Goal: Task Accomplishment & Management: Use online tool/utility

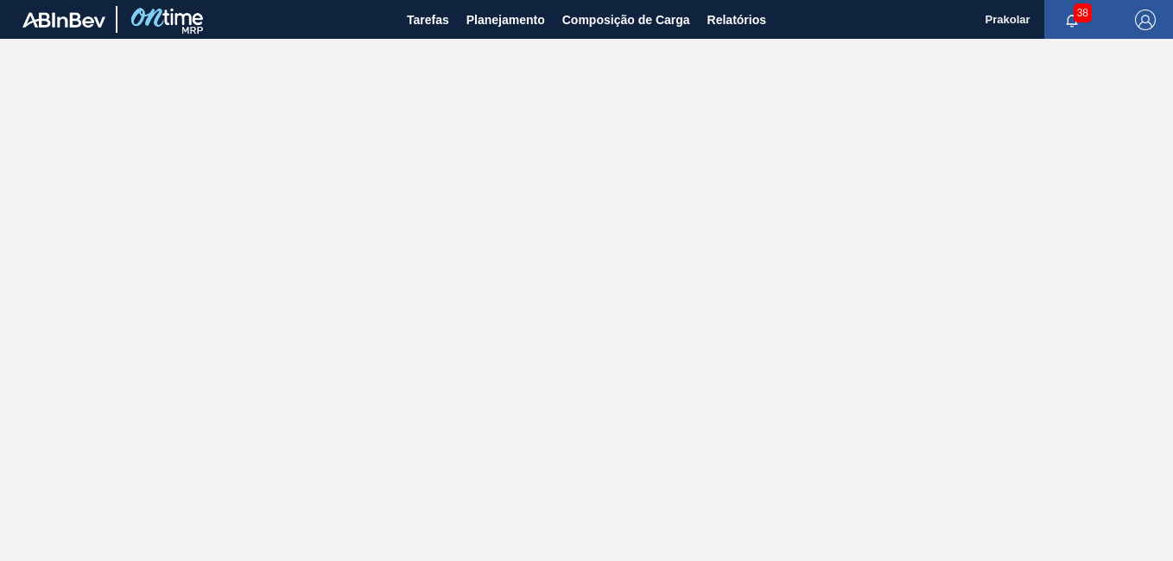
click at [621, 24] on span "Composição de Carga" at bounding box center [626, 20] width 128 height 21
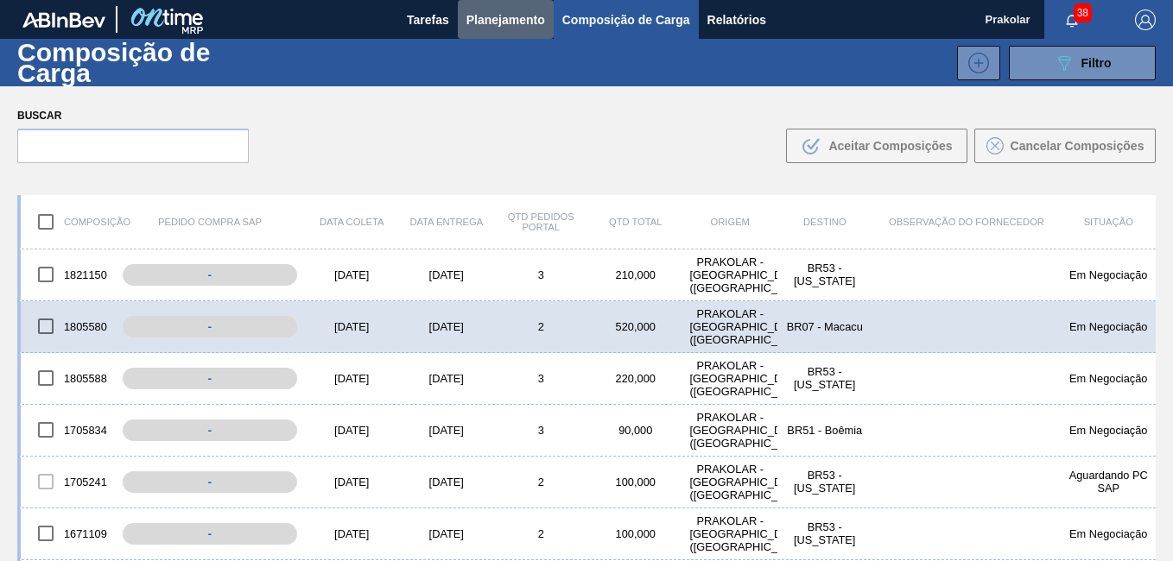
click at [523, 29] on span "Planejamento" at bounding box center [505, 20] width 79 height 21
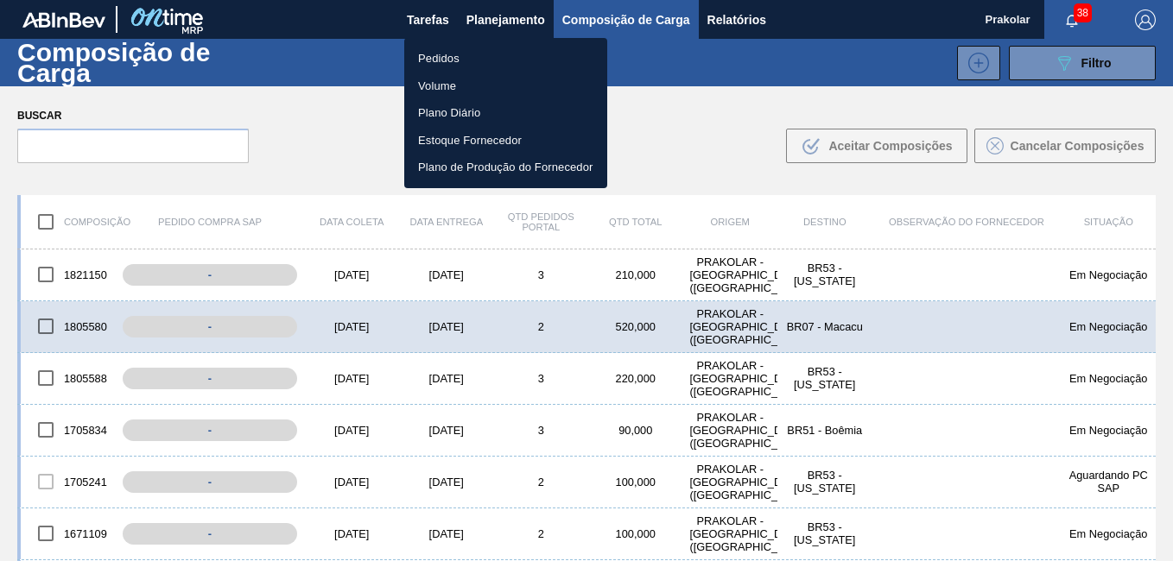
click at [449, 49] on li "Pedidos" at bounding box center [505, 59] width 203 height 28
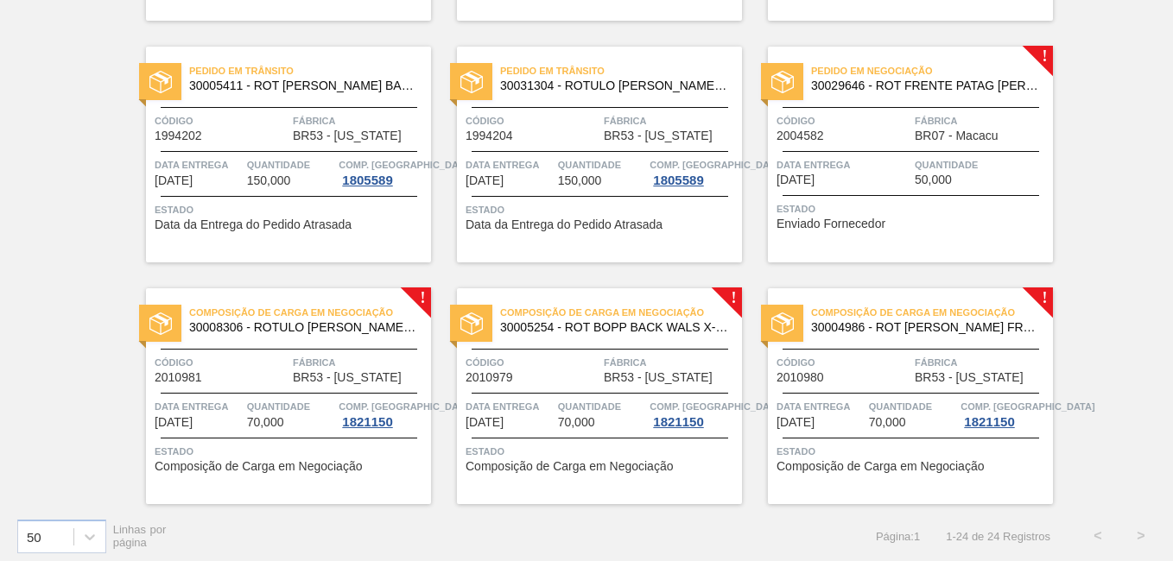
scroll to position [1565, 0]
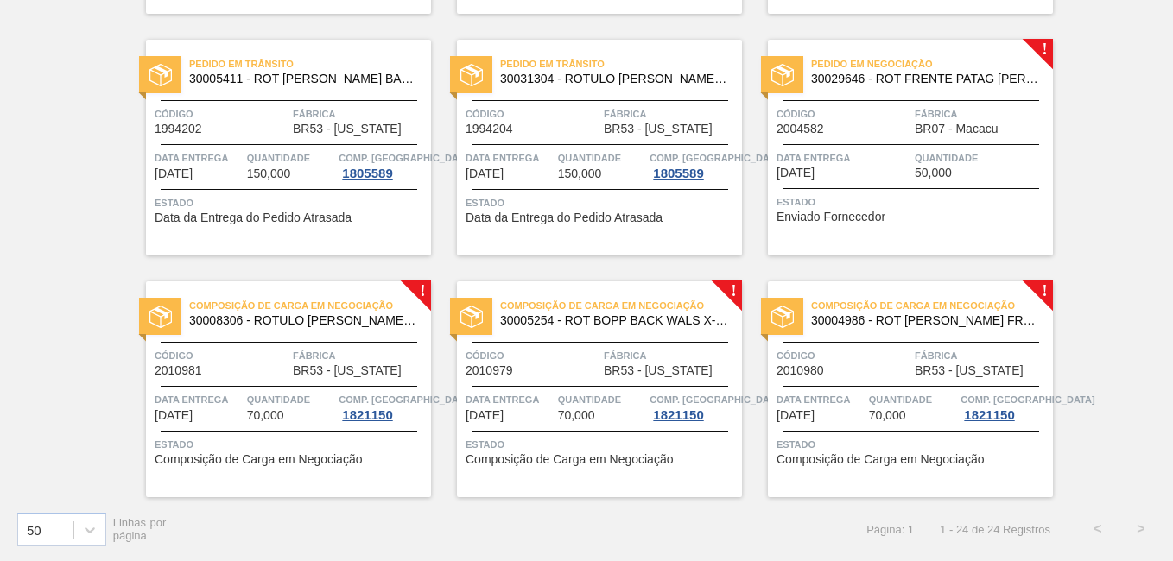
click at [971, 124] on span "BR07 - Macacu" at bounding box center [956, 129] width 83 height 13
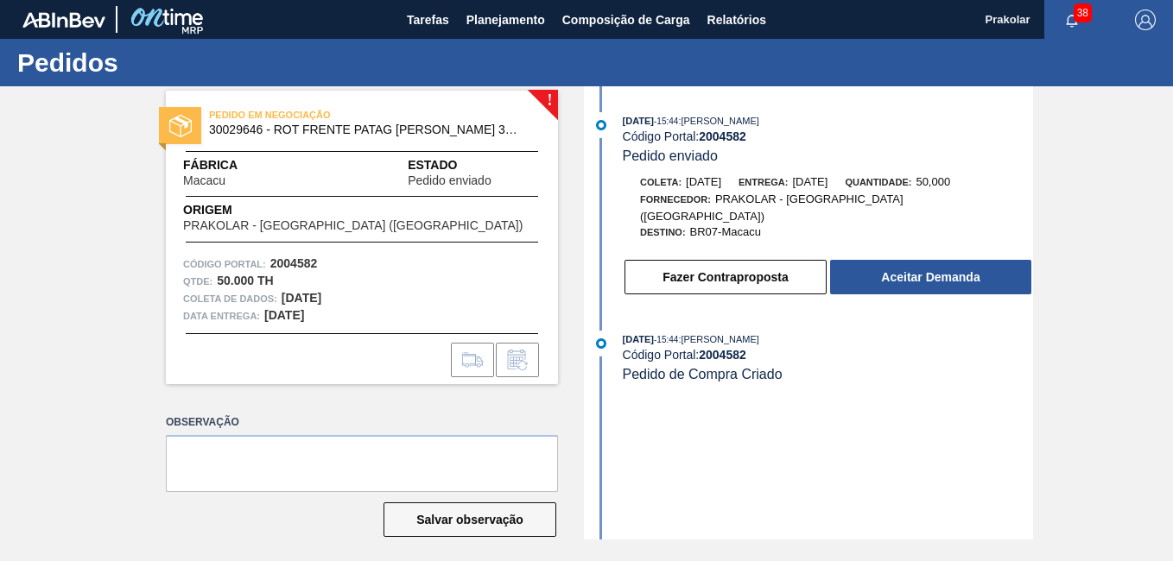
click at [746, 271] on button "Fazer Contraproposta" at bounding box center [725, 277] width 202 height 35
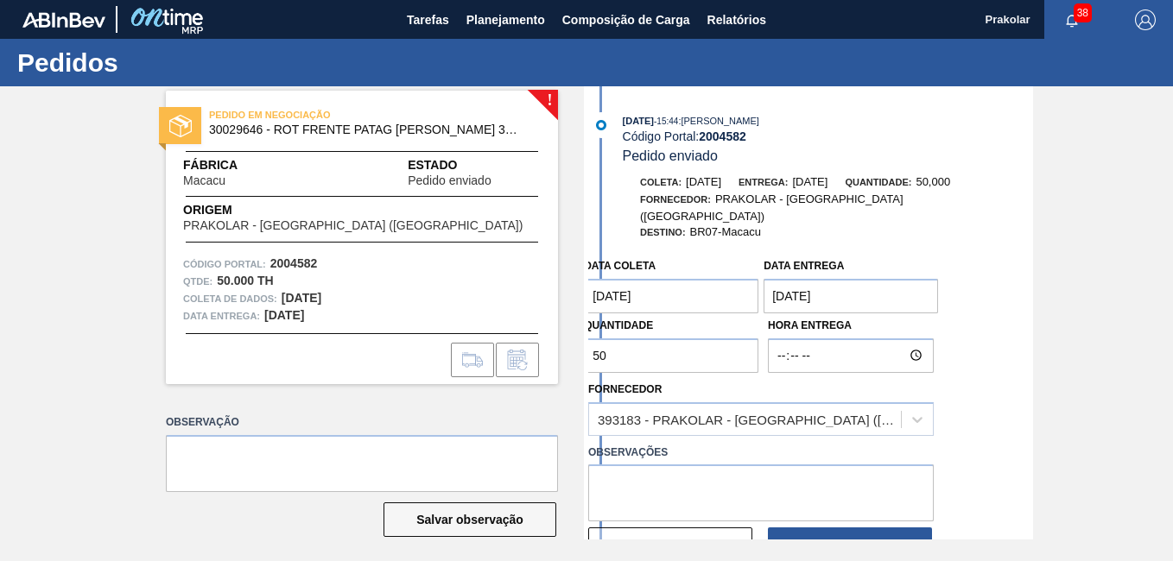
click at [684, 341] on input "50" at bounding box center [671, 356] width 174 height 35
type input "5"
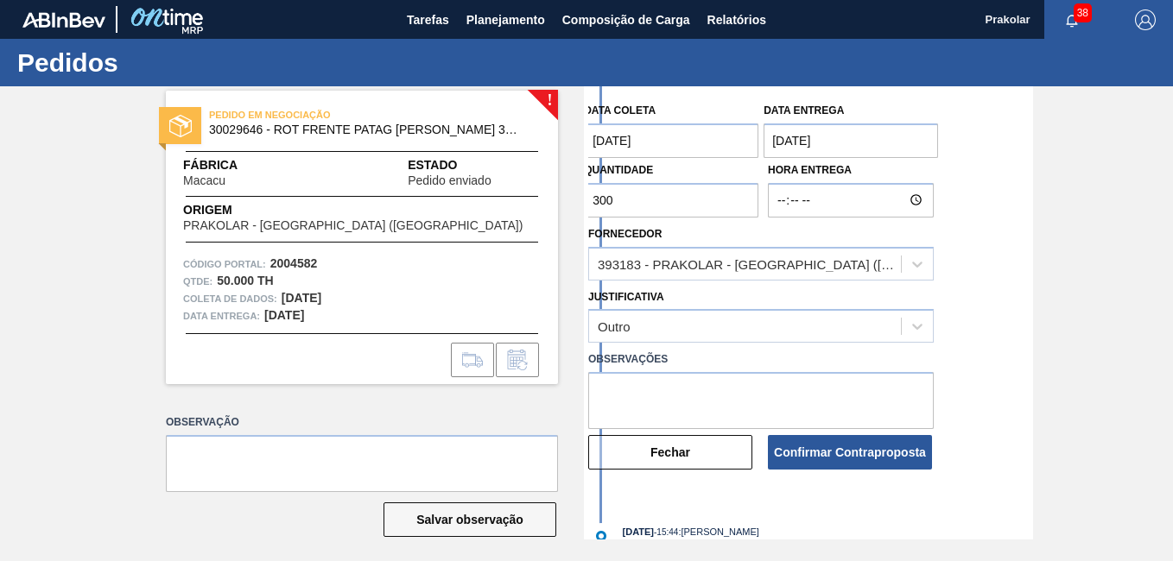
scroll to position [173, 0]
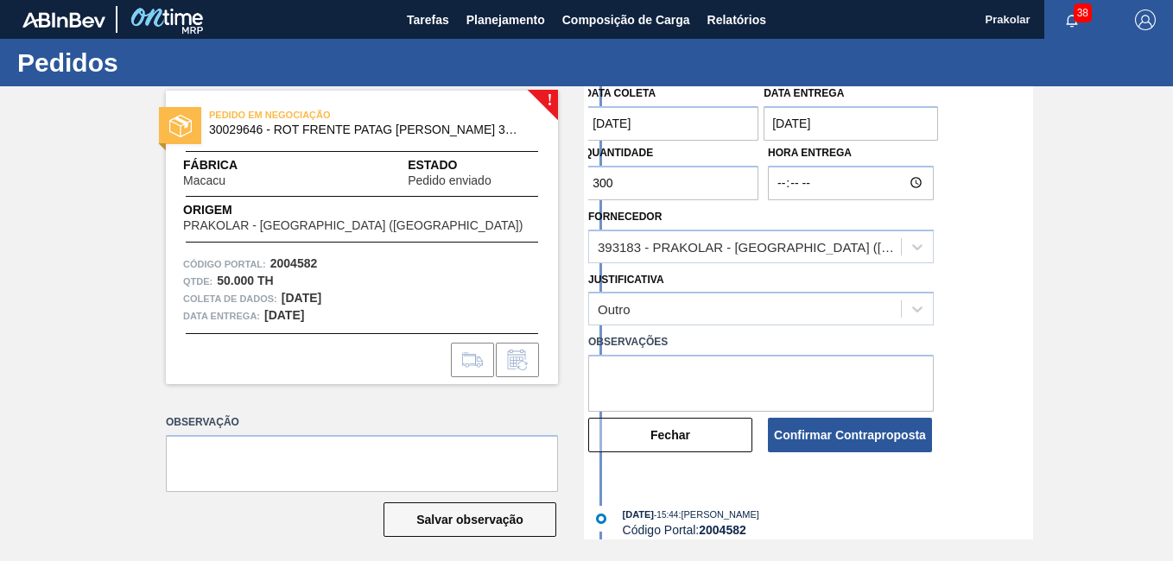
type input "300"
click at [682, 355] on textarea at bounding box center [760, 383] width 345 height 57
type textarea "Lote minimo"
click at [852, 423] on button "Confirmar Contraproposta" at bounding box center [850, 435] width 164 height 35
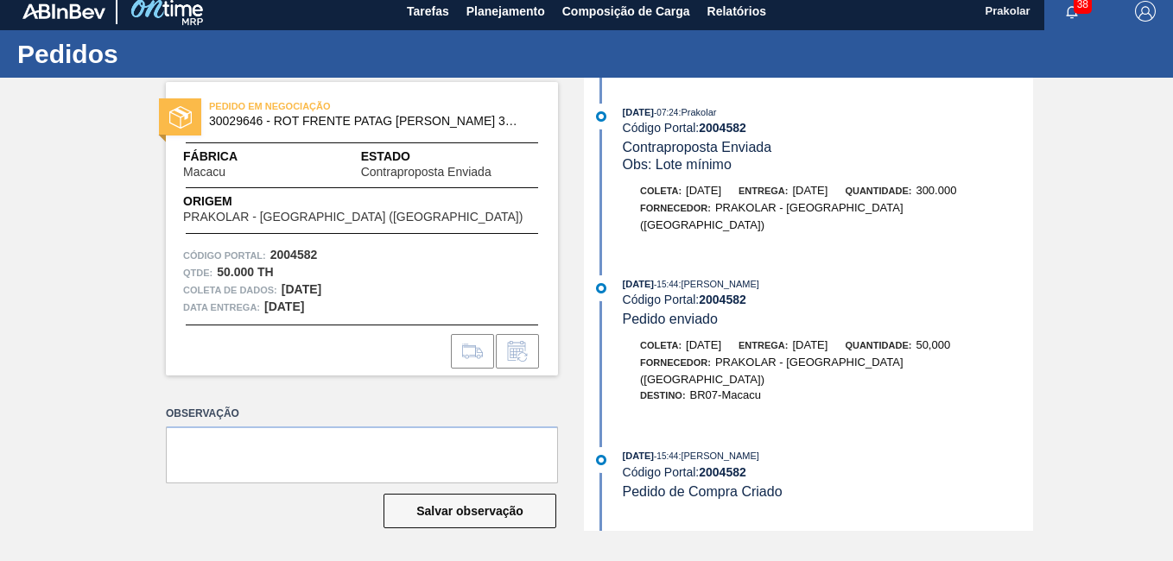
scroll to position [0, 0]
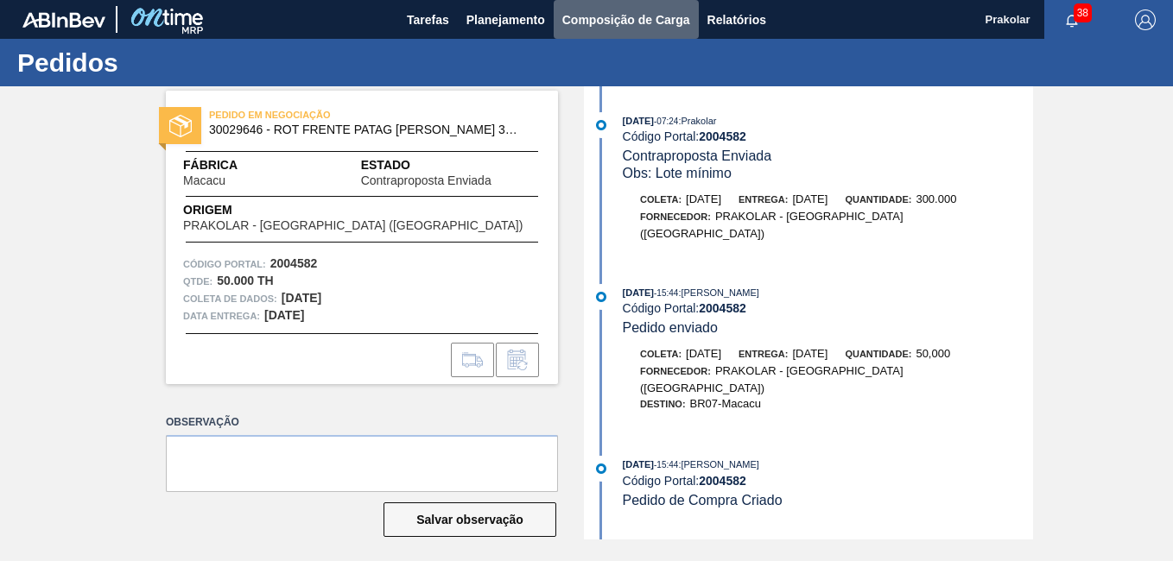
click at [601, 14] on span "Composição de Carga" at bounding box center [626, 20] width 128 height 21
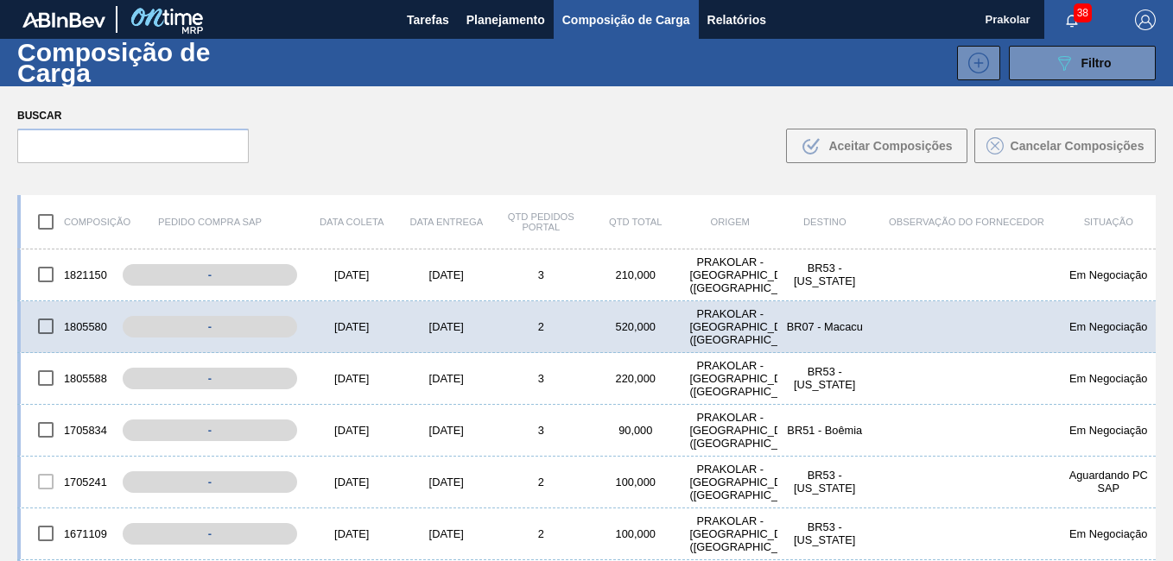
click at [527, 22] on span "Planejamento" at bounding box center [505, 20] width 79 height 21
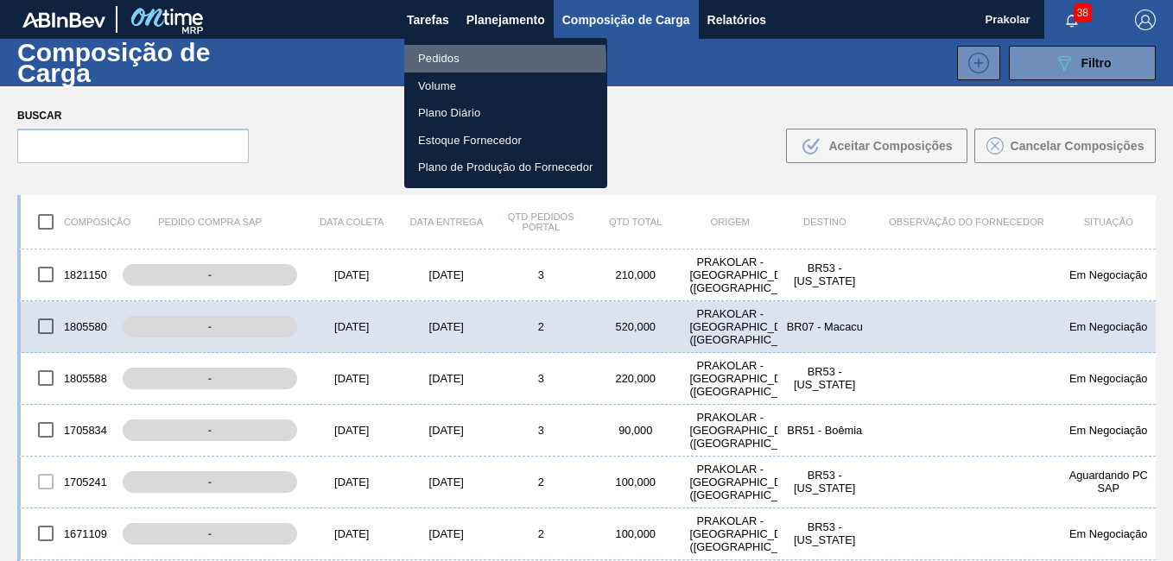
click at [450, 62] on li "Pedidos" at bounding box center [505, 59] width 203 height 28
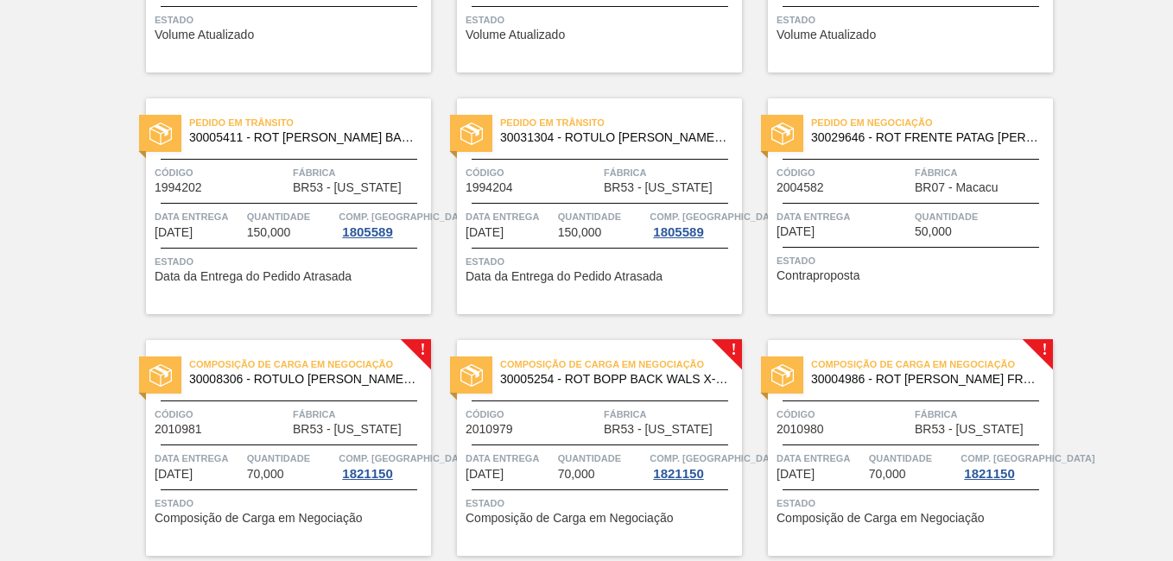
scroll to position [1565, 0]
